Goal: Information Seeking & Learning: Check status

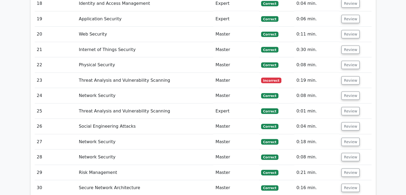
scroll to position [1073, 0]
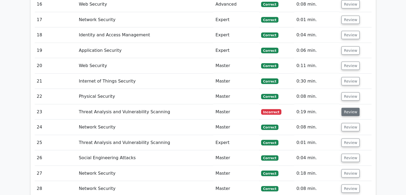
click at [355, 108] on button "Review" at bounding box center [351, 112] width 18 height 8
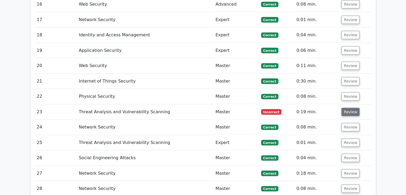
click at [355, 108] on button "Review" at bounding box center [351, 112] width 18 height 8
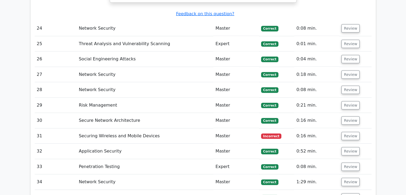
scroll to position [1447, 0]
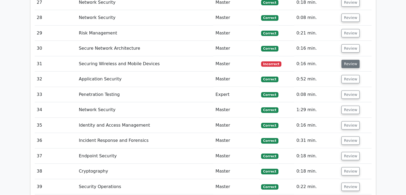
click at [355, 60] on button "Review" at bounding box center [351, 64] width 18 height 8
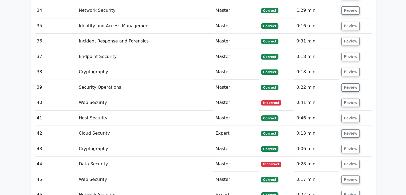
scroll to position [1795, 0]
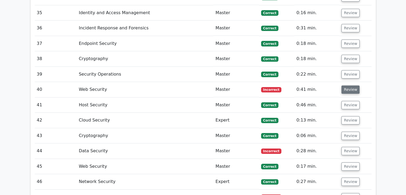
click at [347, 85] on button "Review" at bounding box center [351, 89] width 18 height 8
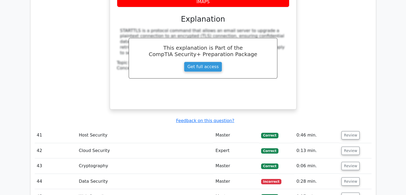
scroll to position [2088, 0]
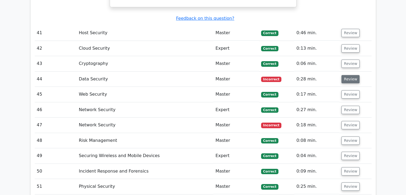
click at [350, 75] on button "Review" at bounding box center [351, 79] width 18 height 8
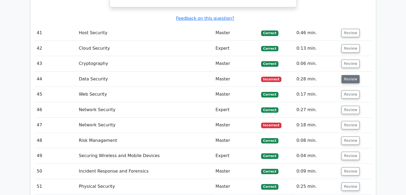
click at [350, 75] on button "Review" at bounding box center [351, 79] width 18 height 8
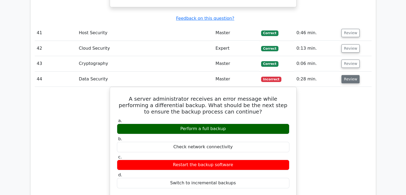
scroll to position [2249, 0]
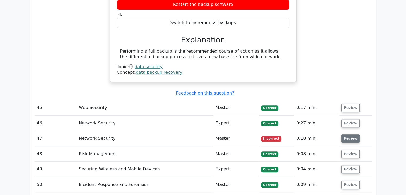
click at [351, 134] on button "Review" at bounding box center [351, 138] width 18 height 8
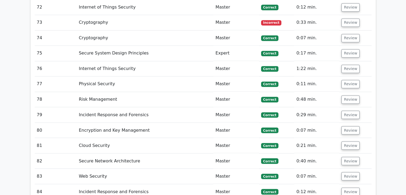
scroll to position [2890, 0]
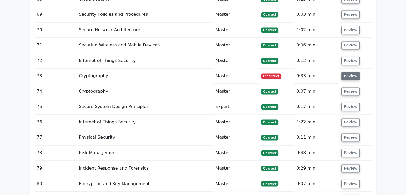
click at [350, 72] on button "Review" at bounding box center [351, 76] width 18 height 8
click at [349, 72] on button "Review" at bounding box center [351, 76] width 18 height 8
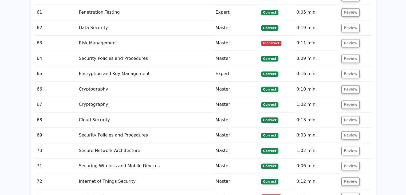
scroll to position [2756, 0]
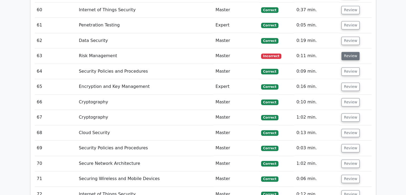
click at [345, 52] on button "Review" at bounding box center [351, 56] width 18 height 8
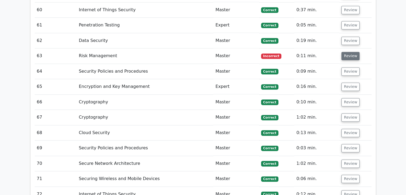
click at [345, 52] on button "Review" at bounding box center [351, 56] width 18 height 8
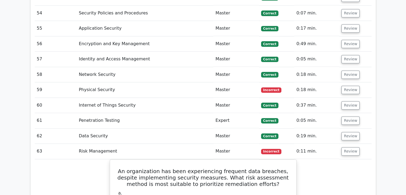
scroll to position [2649, 0]
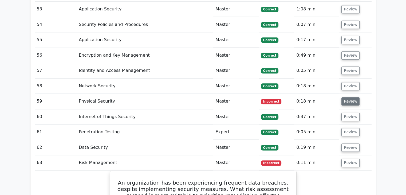
click at [354, 97] on button "Review" at bounding box center [351, 101] width 18 height 8
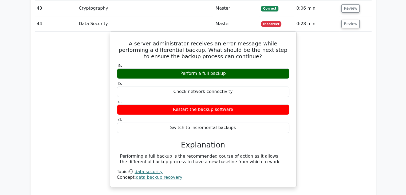
scroll to position [2115, 0]
